Goal: Information Seeking & Learning: Learn about a topic

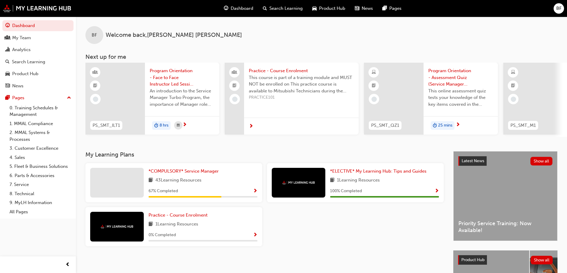
click at [286, 8] on span "Search Learning" at bounding box center [285, 8] width 33 height 7
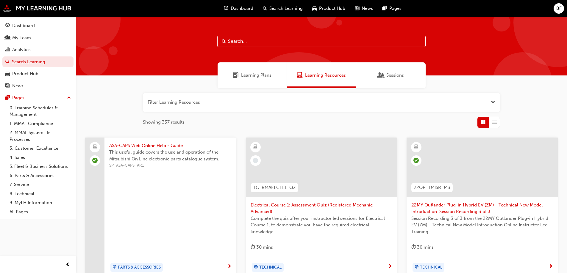
click at [187, 103] on button "button" at bounding box center [321, 102] width 357 height 19
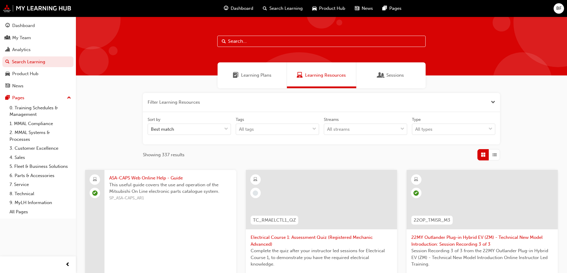
click at [168, 152] on span "Showing 337 results" at bounding box center [164, 155] width 42 height 7
click at [437, 131] on div "All types" at bounding box center [449, 129] width 74 height 10
click at [416, 131] on input "Type option eLearning focused, 1 of 2. 2 results available. Use Up and Down to …" at bounding box center [415, 129] width 1 height 5
click at [433, 147] on span "eLearning" at bounding box center [425, 144] width 21 height 5
click at [366, 130] on div "All streams" at bounding box center [361, 129] width 74 height 10
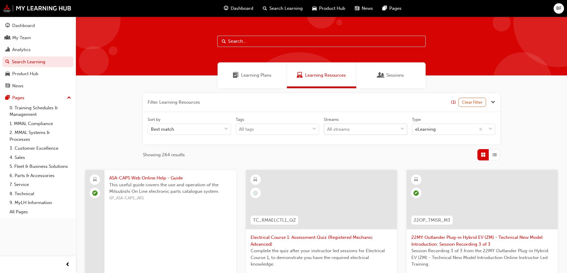
click at [328, 130] on input "Streams All streams" at bounding box center [327, 129] width 1 height 5
click at [366, 130] on div "All streams" at bounding box center [361, 129] width 74 height 10
click at [328, 130] on input "Streams 0 results available. Select is focused ,type to refine list, press Down…" at bounding box center [327, 129] width 1 height 5
click at [283, 129] on div "All tags" at bounding box center [273, 129] width 74 height 10
click at [239, 129] on input "Tags All tags" at bounding box center [239, 129] width 1 height 5
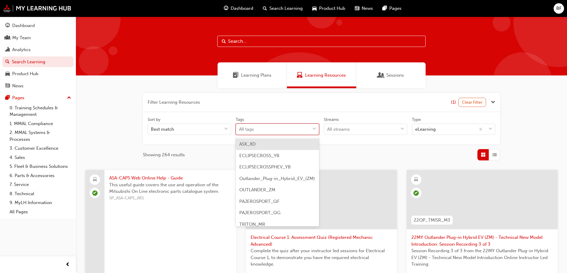
click at [283, 129] on div "All tags" at bounding box center [273, 129] width 74 height 10
click at [239, 129] on input "Tags option ASX_XD focused, 1 of 9. 9 results available. Use Up and Down to cho…" at bounding box center [239, 129] width 1 height 5
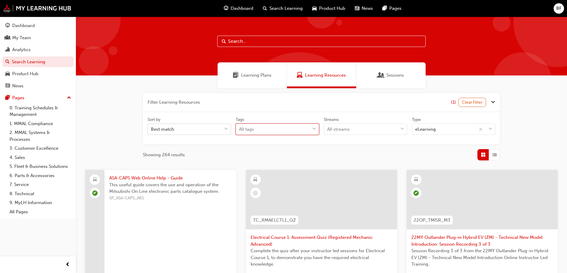
click at [187, 130] on div "Best match" at bounding box center [185, 129] width 74 height 10
click at [151, 130] on input "Sort by Best match" at bounding box center [151, 129] width 1 height 5
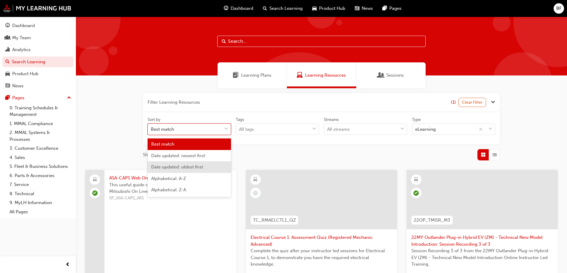
click at [194, 166] on span "Date updated: oldest first" at bounding box center [177, 167] width 52 height 5
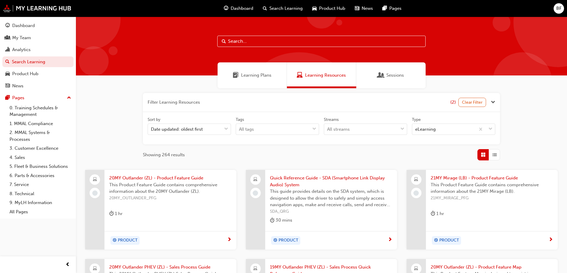
click at [558, 146] on div "Filter Learning Resources (2) Clear Filter Sort by Date updated: oldest first T…" at bounding box center [321, 233] width 491 height 290
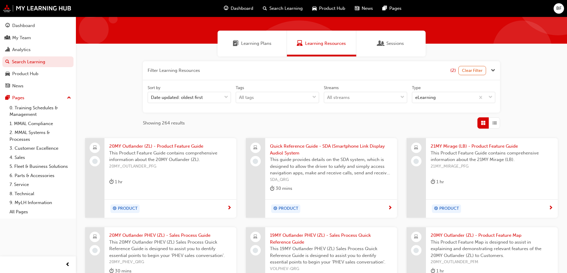
scroll to position [63, 0]
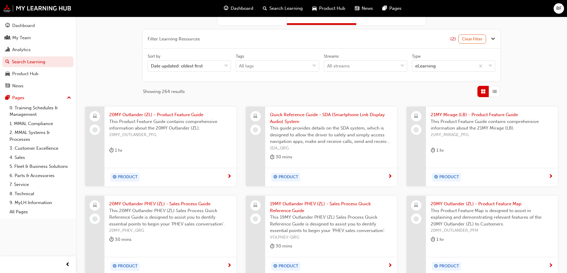
click at [174, 116] on span "20MY Outlander (ZL) - Product Feature Guide" at bounding box center [170, 115] width 122 height 7
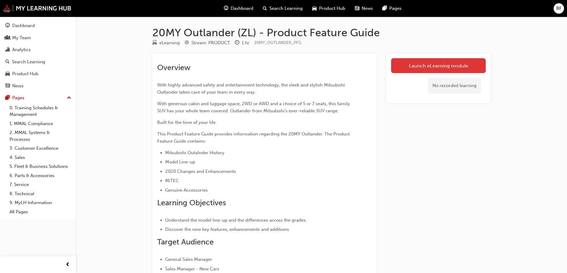
click at [442, 67] on link "Launch eLearning module" at bounding box center [438, 65] width 95 height 15
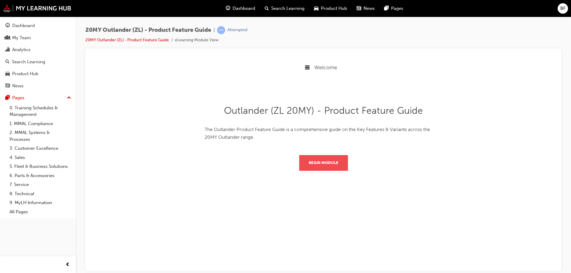
click at [324, 162] on button "Begin Module" at bounding box center [323, 162] width 49 height 15
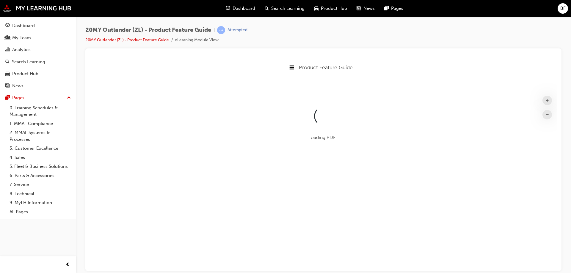
scroll to position [230, 472]
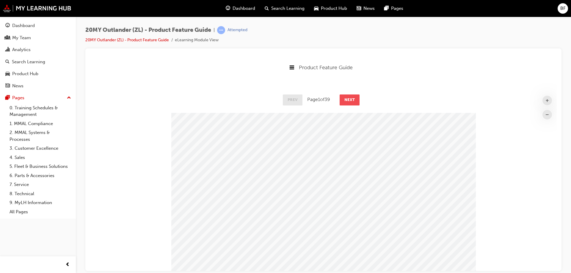
click at [354, 96] on button "Next" at bounding box center [350, 99] width 20 height 11
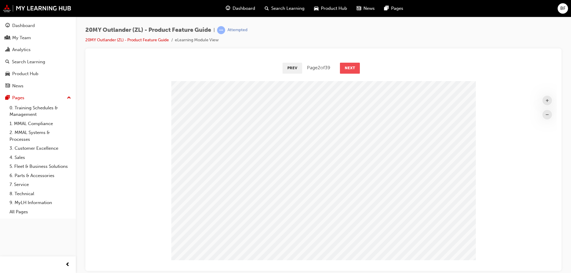
click at [351, 71] on button "Next" at bounding box center [350, 67] width 20 height 11
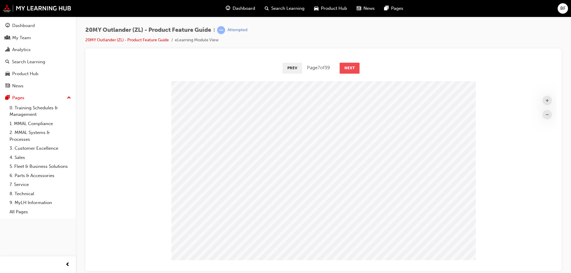
click at [352, 68] on button "Next" at bounding box center [350, 67] width 20 height 11
click at [352, 68] on button "Next" at bounding box center [351, 67] width 20 height 11
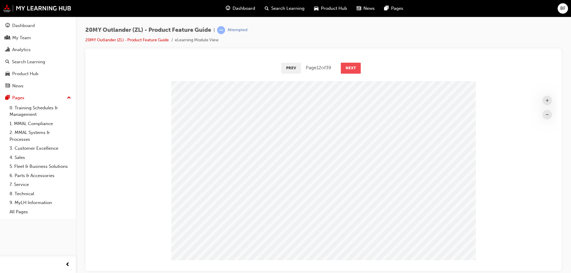
click at [352, 68] on button "Next" at bounding box center [351, 67] width 20 height 11
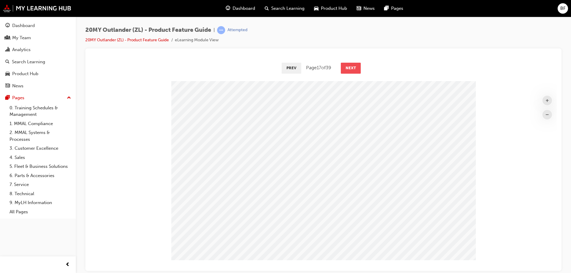
click at [352, 68] on button "Next" at bounding box center [351, 67] width 20 height 11
click at [352, 68] on button "Next" at bounding box center [352, 67] width 20 height 11
click at [352, 68] on button "Next" at bounding box center [351, 67] width 20 height 11
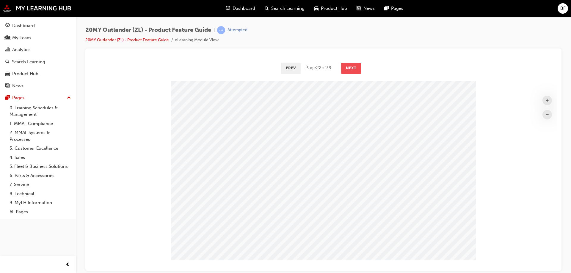
click at [352, 68] on button "Next" at bounding box center [351, 67] width 20 height 11
click at [352, 68] on button "Next" at bounding box center [352, 67] width 20 height 11
click at [352, 68] on button "Next" at bounding box center [351, 67] width 20 height 11
click at [352, 68] on button "Next" at bounding box center [352, 67] width 20 height 11
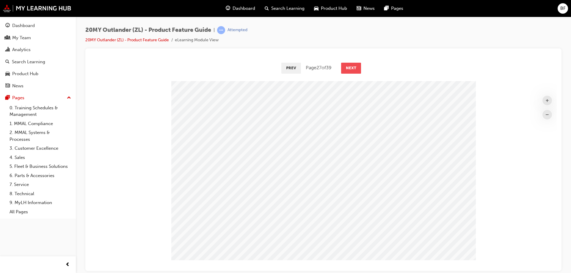
click at [352, 68] on button "Next" at bounding box center [351, 67] width 20 height 11
click at [352, 68] on button "Next" at bounding box center [352, 67] width 20 height 11
click at [352, 68] on button "Next" at bounding box center [351, 67] width 20 height 11
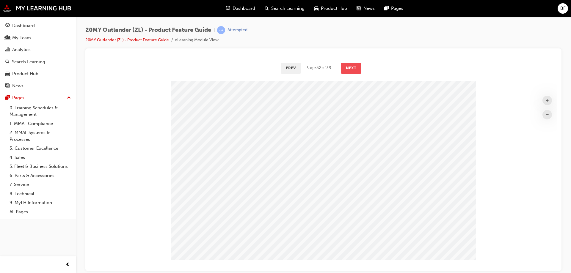
click at [352, 68] on button "Next" at bounding box center [351, 67] width 20 height 11
click at [352, 68] on button "Next" at bounding box center [352, 67] width 20 height 11
click at [352, 68] on button "Next" at bounding box center [351, 67] width 20 height 11
click at [352, 68] on button "Next" at bounding box center [352, 67] width 20 height 11
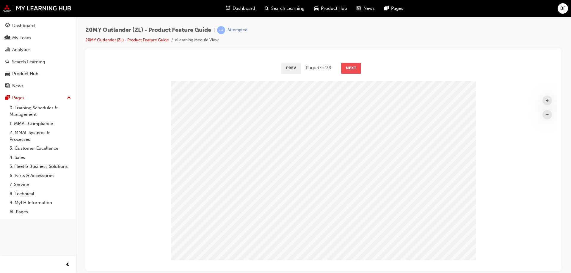
click at [352, 68] on button "Next" at bounding box center [351, 67] width 20 height 11
click at [352, 68] on button "Next" at bounding box center [352, 67] width 20 height 11
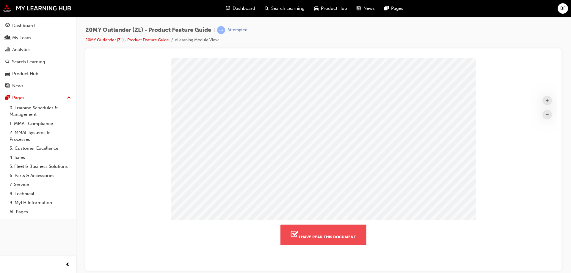
click at [339, 237] on button "I have read this document." at bounding box center [324, 235] width 86 height 20
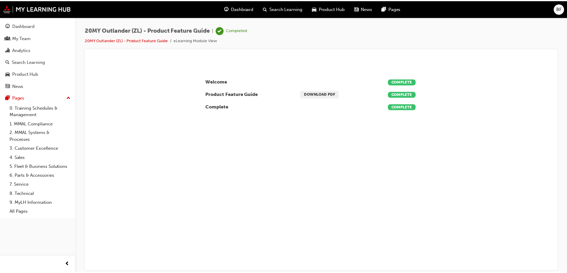
scroll to position [0, 0]
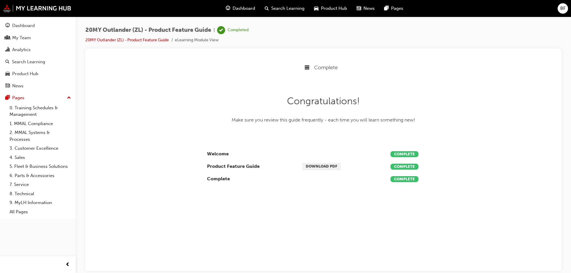
click at [321, 68] on span "Complete" at bounding box center [326, 67] width 24 height 7
click at [275, 7] on span "Search Learning" at bounding box center [287, 8] width 33 height 7
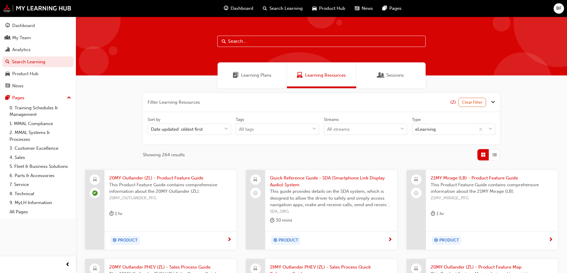
scroll to position [32, 0]
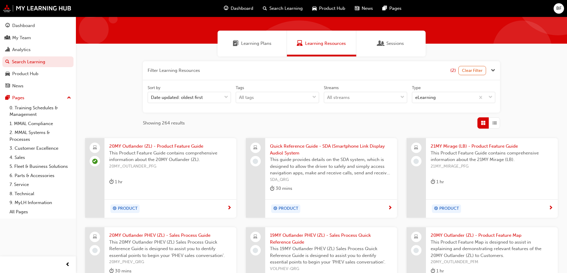
click at [295, 149] on span "Quick Reference Guide - SDA (Smartphone Link Display Audio) System" at bounding box center [331, 149] width 122 height 13
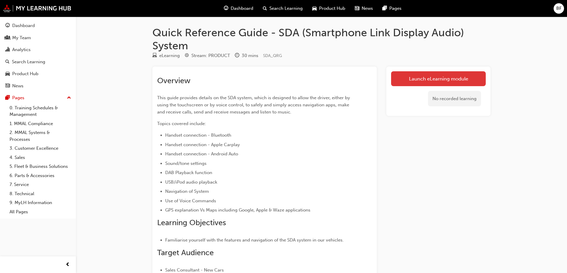
click at [436, 81] on link "Launch eLearning module" at bounding box center [438, 78] width 95 height 15
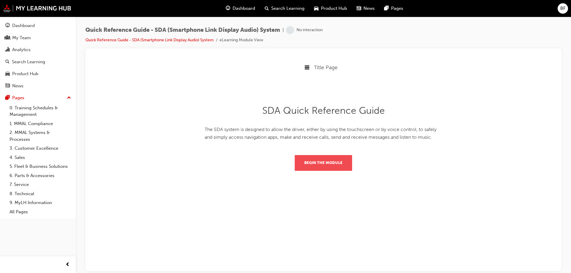
click at [336, 165] on button "Begin the module" at bounding box center [323, 162] width 57 height 15
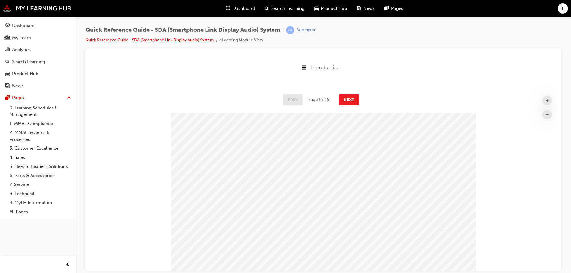
scroll to position [265, 472]
click at [352, 101] on button "Next" at bounding box center [349, 99] width 20 height 11
click at [352, 101] on button "Next" at bounding box center [350, 99] width 20 height 11
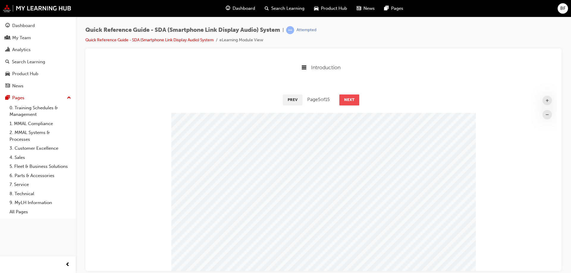
click at [352, 101] on button "Next" at bounding box center [349, 99] width 20 height 11
click at [352, 101] on button "Next" at bounding box center [350, 99] width 20 height 11
click at [352, 101] on button "Next" at bounding box center [349, 99] width 20 height 11
click at [352, 101] on button "Next" at bounding box center [350, 99] width 20 height 11
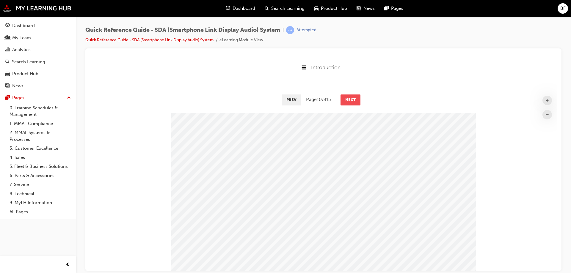
click at [352, 101] on button "Next" at bounding box center [351, 99] width 20 height 11
click at [352, 101] on button "Next" at bounding box center [350, 99] width 20 height 11
click at [352, 101] on button "Next" at bounding box center [351, 99] width 20 height 11
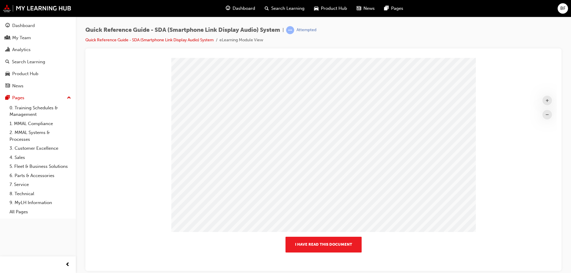
scroll to position [98, 0]
click at [325, 242] on button "I have read this document" at bounding box center [324, 241] width 76 height 15
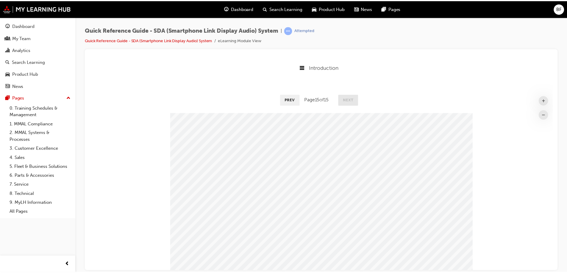
scroll to position [99, 472]
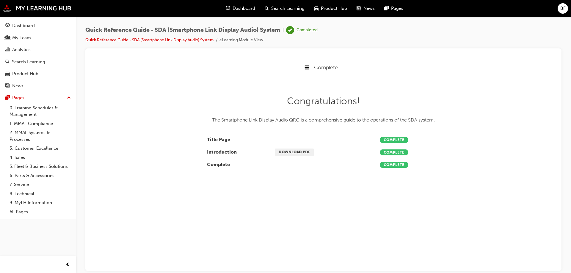
click at [291, 10] on span "Search Learning" at bounding box center [287, 8] width 33 height 7
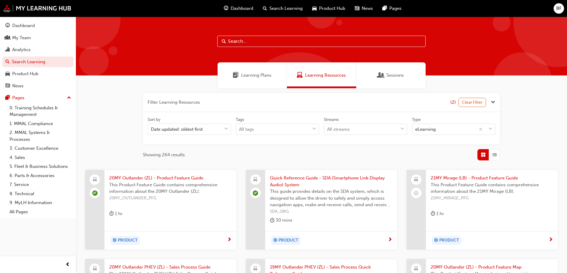
scroll to position [32, 0]
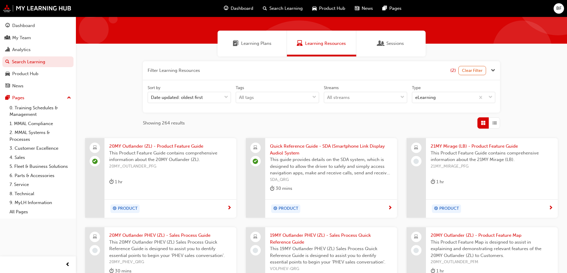
click at [462, 148] on span "21MY Mirage (LB) - Product Feature Guide" at bounding box center [492, 146] width 122 height 7
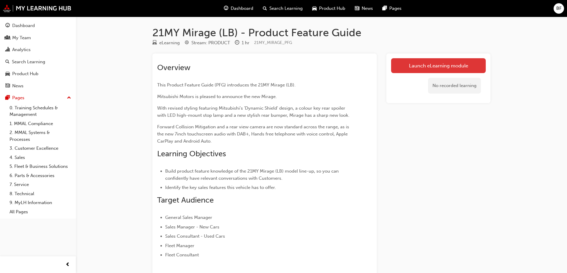
click at [443, 64] on link "Launch eLearning module" at bounding box center [438, 65] width 95 height 15
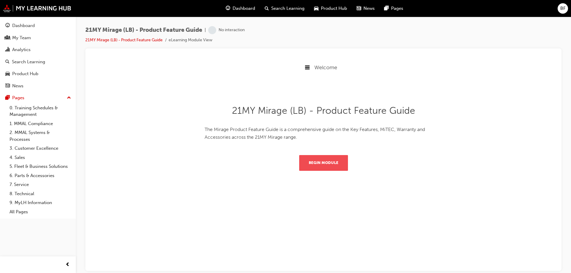
click at [333, 164] on button "Begin Module" at bounding box center [323, 162] width 49 height 15
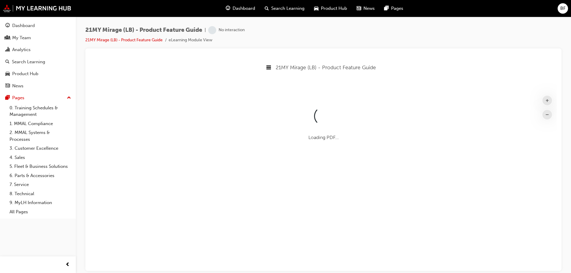
scroll to position [221, 472]
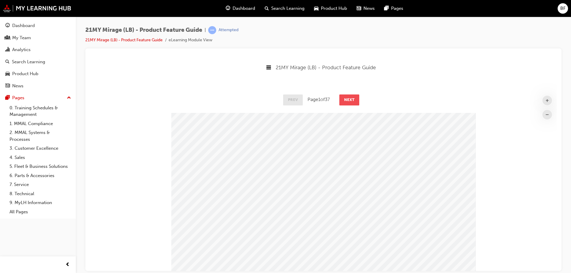
click at [351, 99] on button "Next" at bounding box center [349, 99] width 20 height 11
click at [351, 99] on button "Next" at bounding box center [350, 99] width 20 height 11
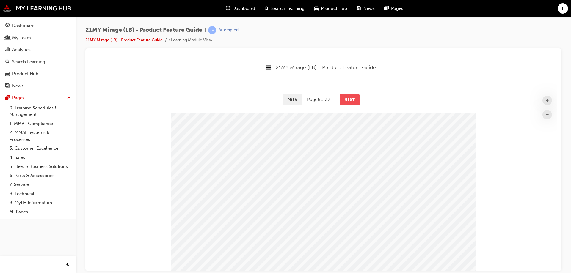
click at [351, 99] on button "Next" at bounding box center [350, 99] width 20 height 11
click at [351, 99] on button "Next" at bounding box center [349, 99] width 20 height 11
click at [351, 99] on button "Next" at bounding box center [350, 99] width 20 height 11
click at [351, 99] on button "Next" at bounding box center [351, 99] width 20 height 11
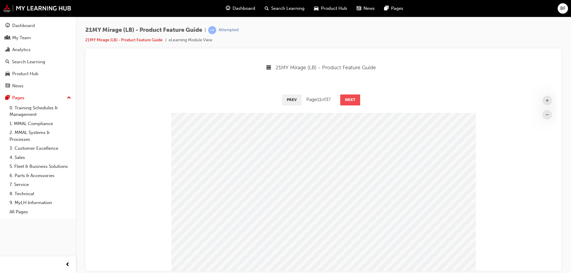
click at [351, 99] on button "Next" at bounding box center [350, 99] width 20 height 11
click at [351, 99] on button "Next" at bounding box center [351, 99] width 20 height 11
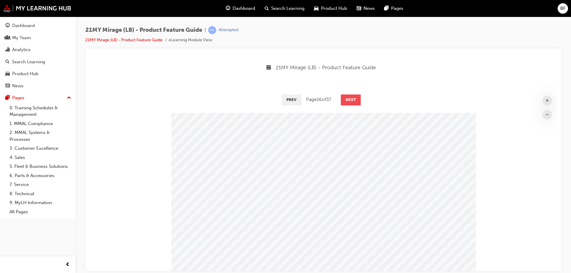
click at [351, 99] on button "Next" at bounding box center [351, 99] width 20 height 11
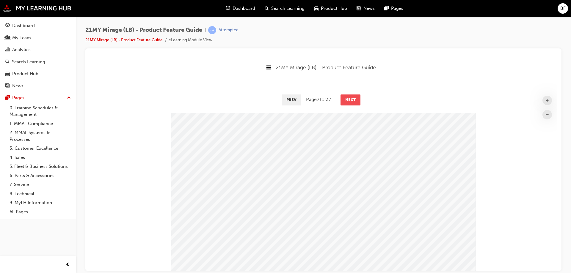
click at [351, 99] on button "Next" at bounding box center [351, 99] width 20 height 11
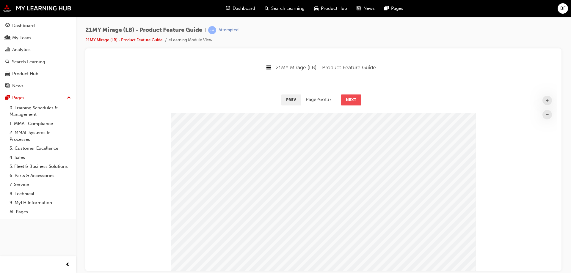
click at [351, 99] on button "Next" at bounding box center [351, 99] width 20 height 11
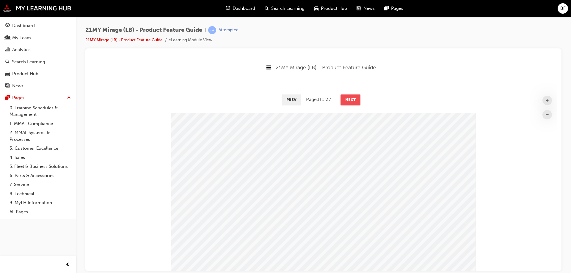
click at [351, 99] on button "Next" at bounding box center [351, 99] width 20 height 11
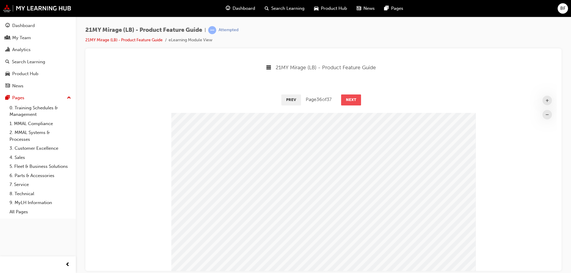
click at [351, 99] on button "Next" at bounding box center [351, 99] width 20 height 11
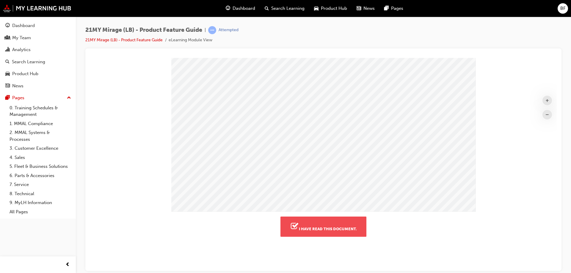
click at [342, 230] on button "I have read this document." at bounding box center [324, 227] width 86 height 20
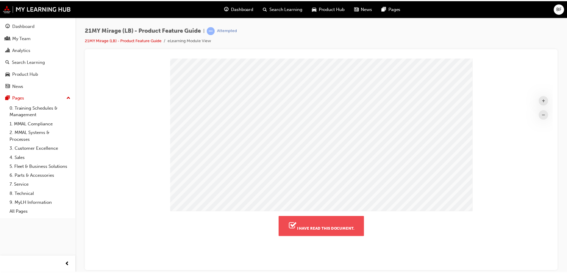
scroll to position [107, 472]
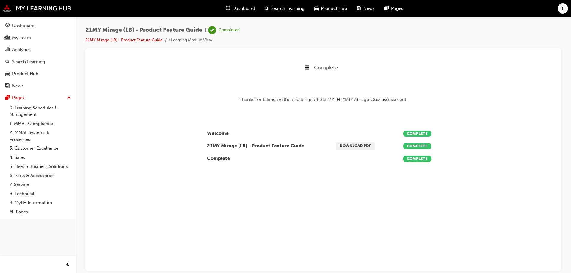
click at [281, 6] on span "Search Learning" at bounding box center [287, 8] width 33 height 7
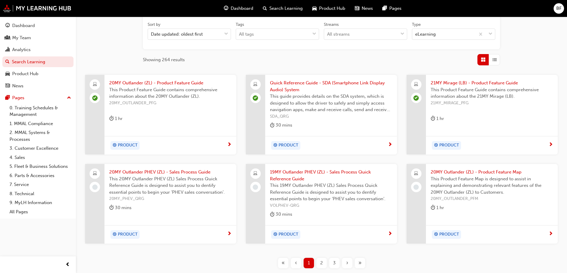
scroll to position [139, 0]
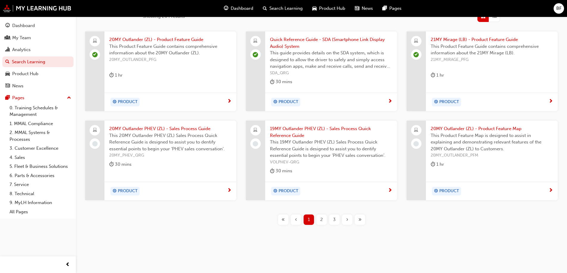
click at [184, 129] on span "20MY Outlander PHEV (ZL) - Sales Process Guide" at bounding box center [170, 129] width 122 height 7
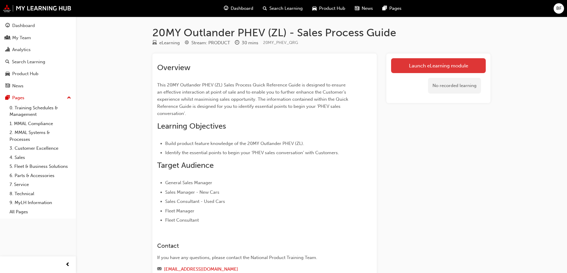
click at [439, 69] on link "Launch eLearning module" at bounding box center [438, 65] width 95 height 15
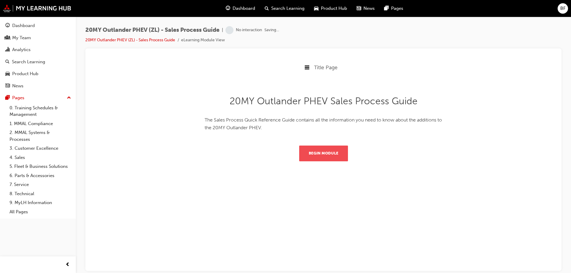
click at [317, 152] on button "Begin Module" at bounding box center [323, 152] width 49 height 15
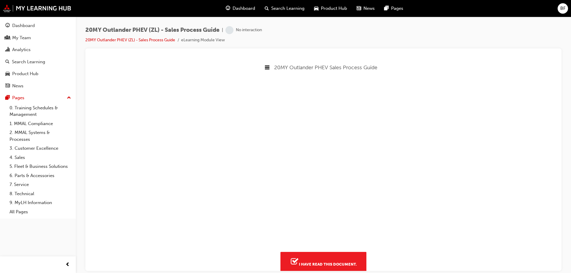
scroll to position [205, 472]
click at [345, 260] on button "I have read this document." at bounding box center [324, 262] width 86 height 20
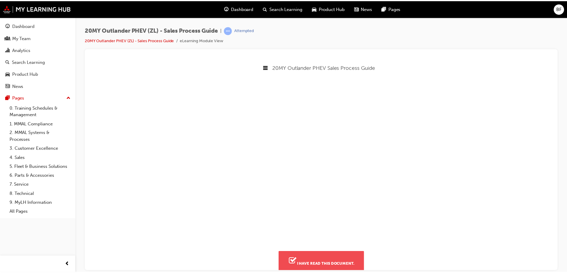
scroll to position [92, 472]
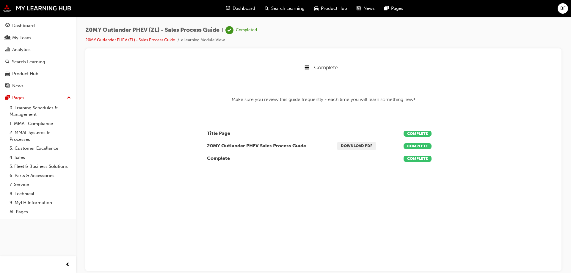
click at [276, 6] on span "Search Learning" at bounding box center [287, 8] width 33 height 7
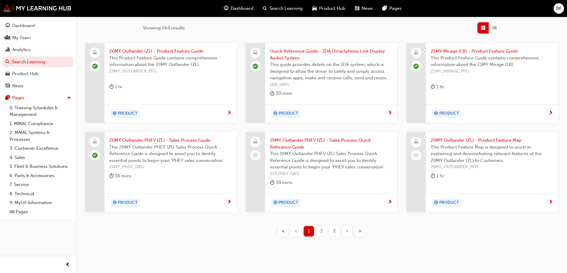
scroll to position [139, 0]
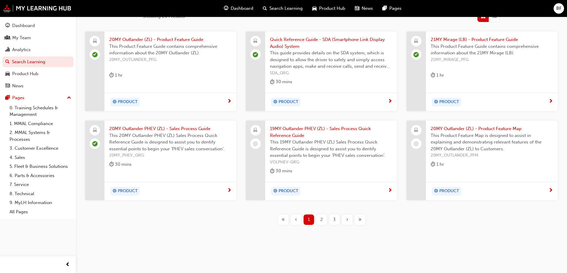
click at [299, 132] on span "19MY Outlander PHEV (ZL) - Sales Process Quick Reference Guide" at bounding box center [331, 132] width 122 height 13
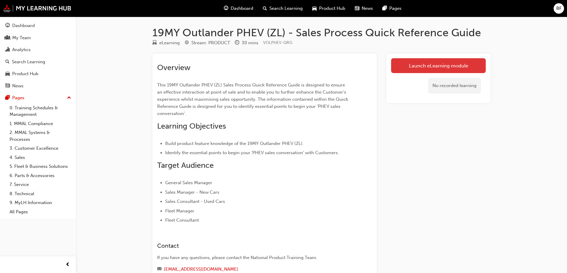
click at [420, 71] on link "Launch eLearning module" at bounding box center [438, 65] width 95 height 15
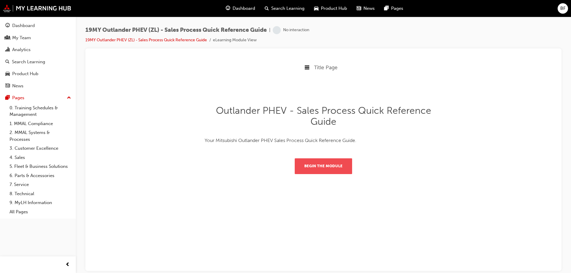
click at [327, 167] on button "Begin the module" at bounding box center [323, 165] width 57 height 15
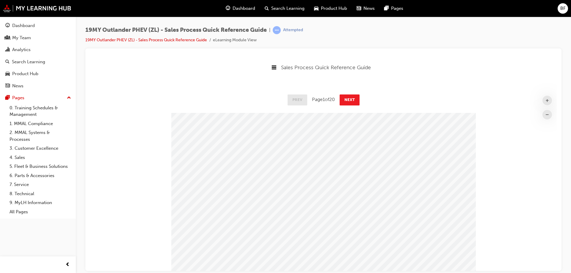
scroll to position [481, 472]
click at [358, 104] on button "Next" at bounding box center [350, 99] width 20 height 11
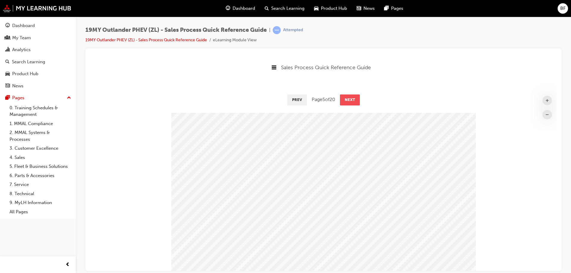
click at [358, 104] on button "Next" at bounding box center [350, 99] width 20 height 11
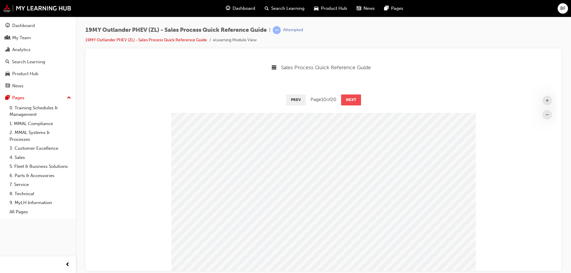
click at [358, 104] on button "Next" at bounding box center [351, 99] width 20 height 11
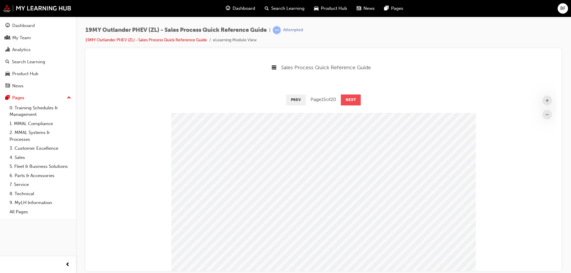
click at [358, 104] on button "Next" at bounding box center [351, 99] width 20 height 11
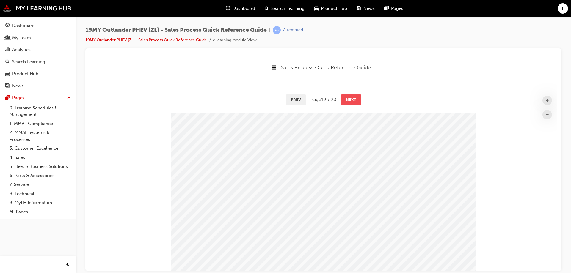
click at [358, 104] on button "Next" at bounding box center [351, 99] width 20 height 11
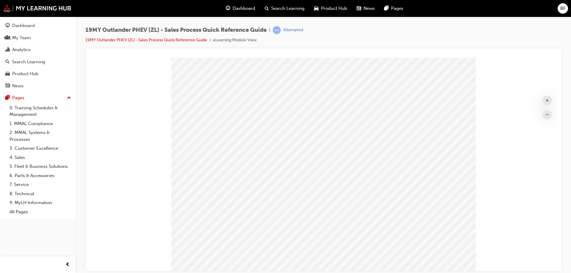
scroll to position [314, 0]
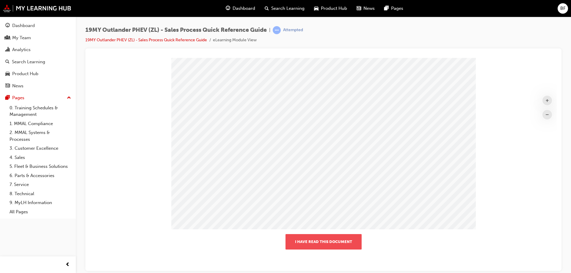
click at [346, 239] on button "I have read this document" at bounding box center [324, 241] width 76 height 15
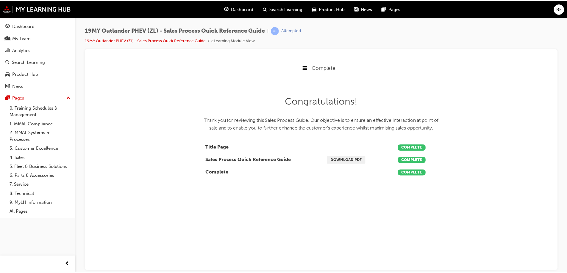
scroll to position [3, 3]
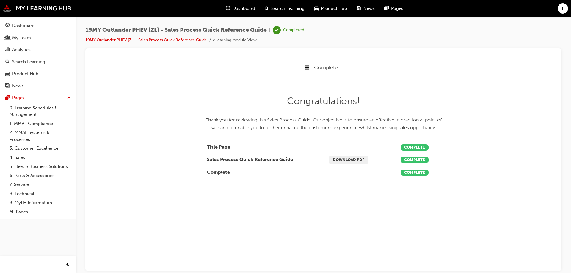
click at [293, 6] on span "Search Learning" at bounding box center [287, 8] width 33 height 7
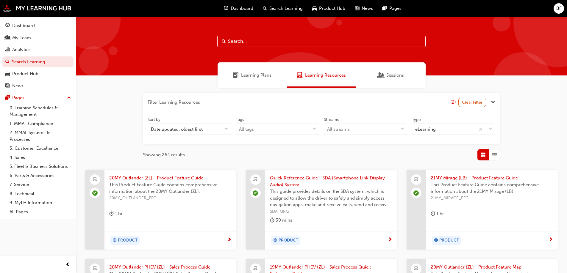
scroll to position [127, 0]
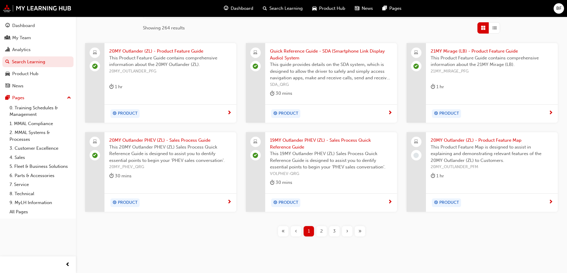
click at [456, 138] on span "20MY Outlander (ZL) - Product Feature Map" at bounding box center [492, 140] width 122 height 7
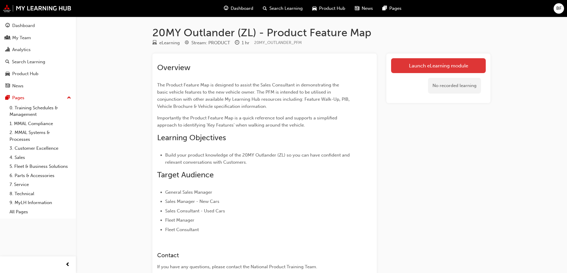
click at [432, 61] on link "Launch eLearning module" at bounding box center [438, 65] width 95 height 15
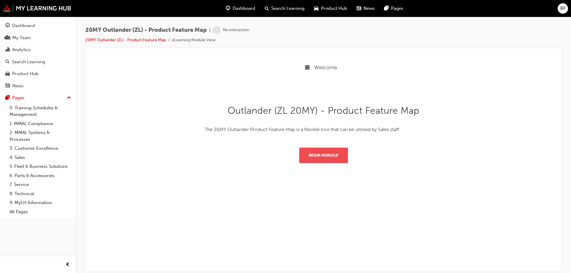
click at [336, 158] on button "Begin Module" at bounding box center [323, 155] width 49 height 15
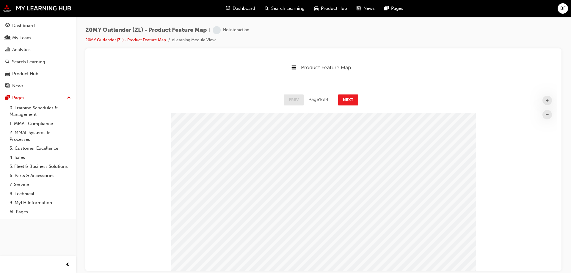
scroll to position [221, 472]
click at [356, 106] on div "Prev Page 1 of 4 Next" at bounding box center [323, 99] width 467 height 17
click at [350, 99] on button "Next" at bounding box center [348, 99] width 20 height 11
click at [350, 99] on button "Next" at bounding box center [349, 99] width 20 height 11
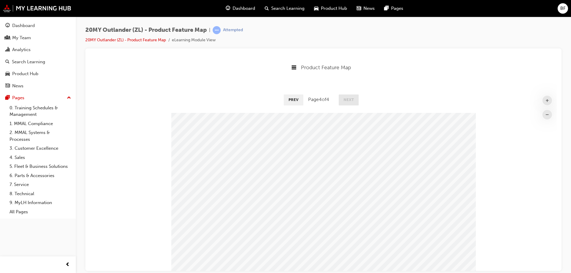
scroll to position [72, 0]
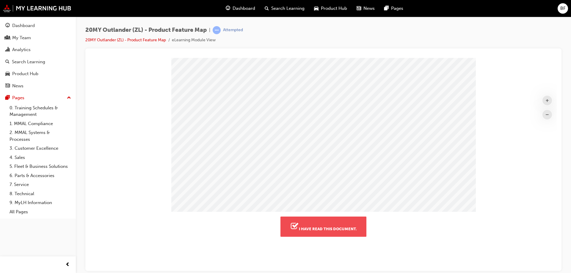
click at [339, 224] on button "I have read this document." at bounding box center [324, 227] width 86 height 20
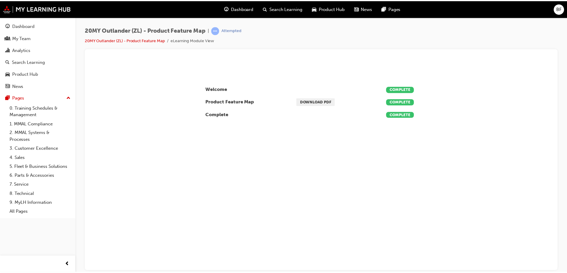
scroll to position [135, 472]
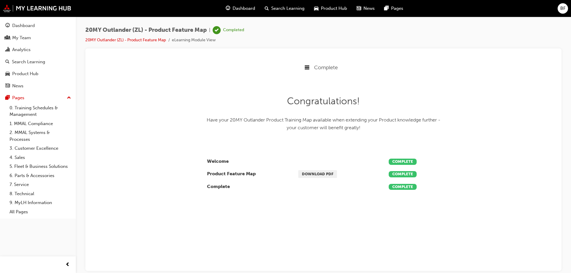
click at [293, 9] on span "Search Learning" at bounding box center [287, 8] width 33 height 7
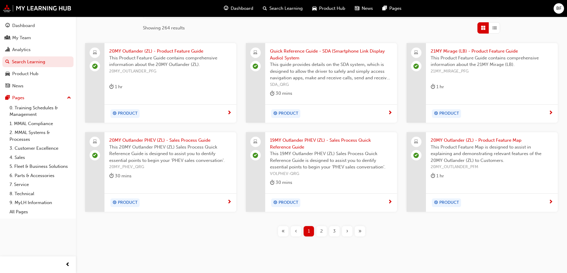
scroll to position [139, 0]
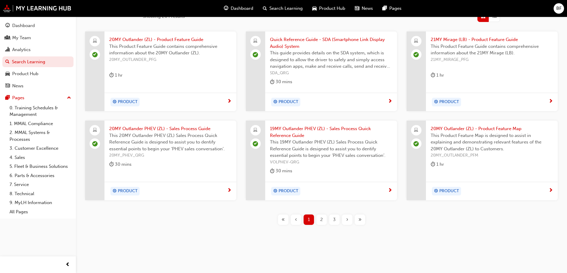
click at [321, 220] on span "2" at bounding box center [321, 220] width 3 height 7
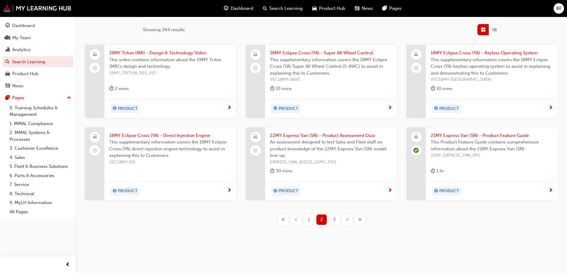
click at [164, 51] on span "19MY Triton (MR) - Design & Technology Video" at bounding box center [170, 53] width 122 height 7
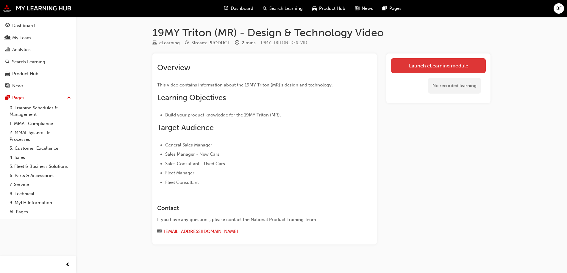
click at [440, 66] on link "Launch eLearning module" at bounding box center [438, 65] width 95 height 15
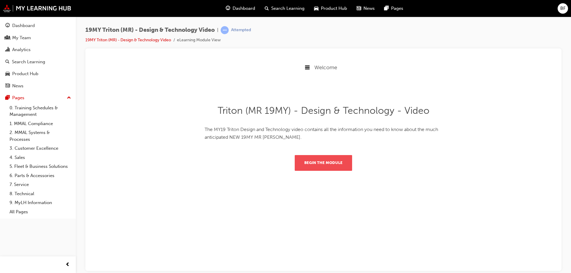
click at [348, 161] on button "Begin the module" at bounding box center [323, 162] width 57 height 15
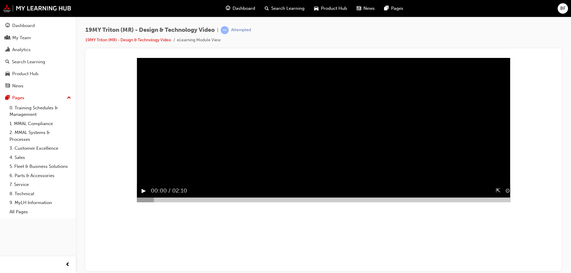
scroll to position [72, 0]
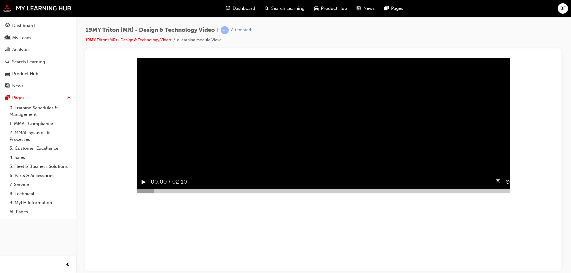
click at [142, 187] on button "▶︎" at bounding box center [144, 181] width 4 height 9
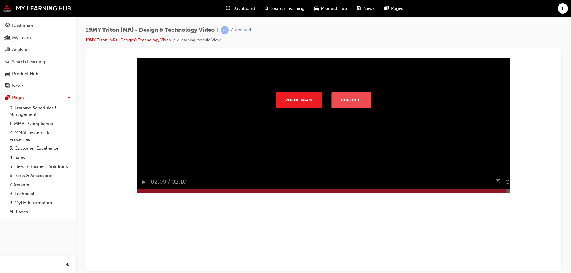
click at [353, 108] on button "Continue" at bounding box center [352, 99] width 40 height 15
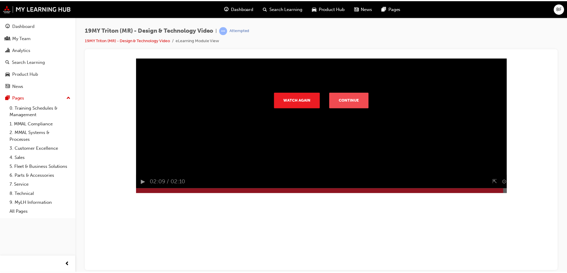
scroll to position [0, 0]
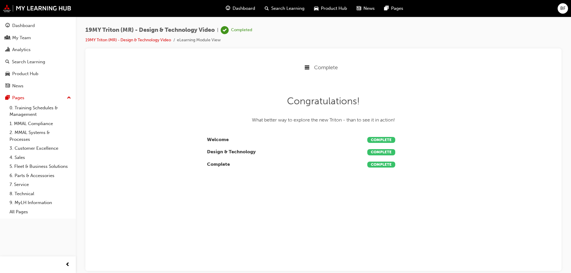
click at [295, 9] on span "Search Learning" at bounding box center [287, 8] width 33 height 7
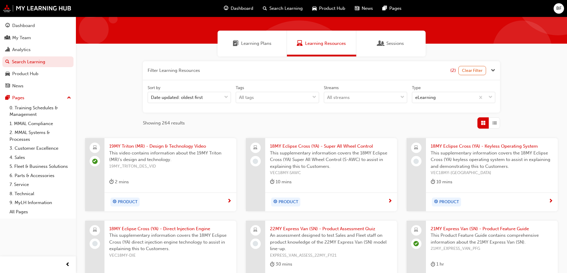
scroll to position [63, 0]
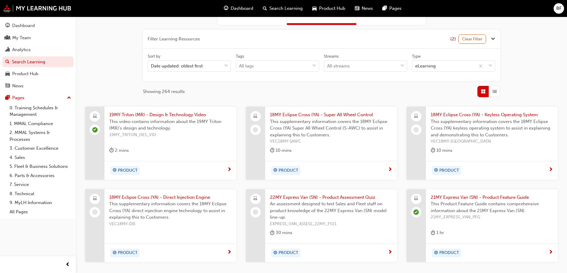
click at [298, 114] on span "18MY Eclipse Cross (YA) - Super All Wheel Control" at bounding box center [331, 115] width 122 height 7
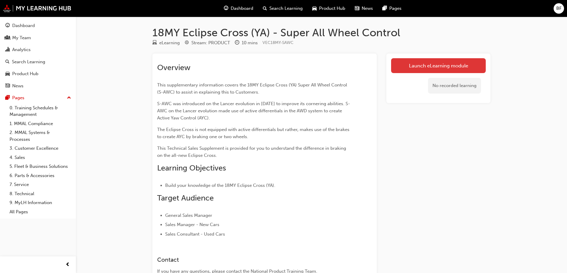
click at [441, 72] on link "Launch eLearning module" at bounding box center [438, 65] width 95 height 15
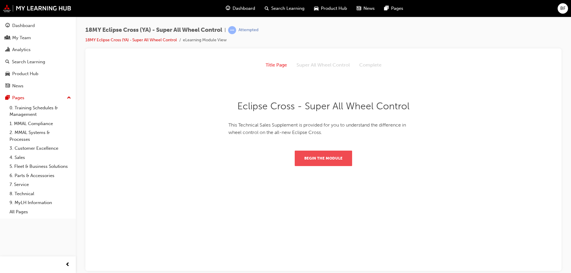
click at [331, 162] on button "Begin the module" at bounding box center [323, 158] width 57 height 15
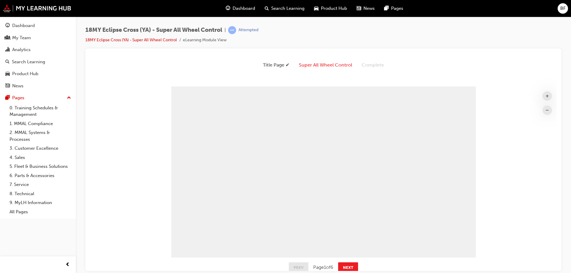
scroll to position [220, 472]
